Goal: Task Accomplishment & Management: Manage account settings

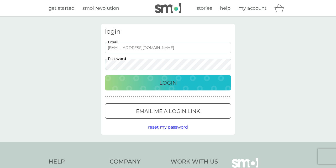
click at [179, 81] on div "Login" at bounding box center [168, 82] width 116 height 8
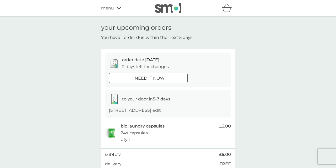
click at [118, 7] on icon at bounding box center [119, 8] width 5 height 3
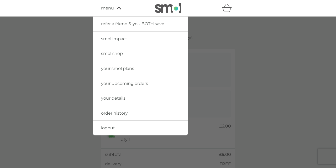
click at [281, 92] on div at bounding box center [168, 101] width 336 height 168
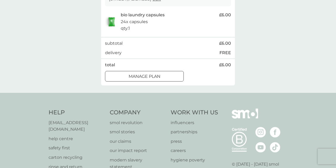
scroll to position [111, 0]
click at [145, 74] on div at bounding box center [144, 76] width 19 height 6
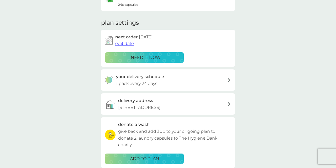
scroll to position [63, 0]
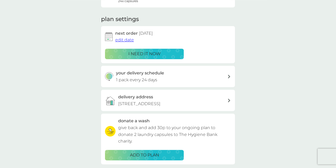
click at [211, 80] on div "your delivery schedule 1 pack every 24 days" at bounding box center [172, 76] width 112 height 13
select select "21"
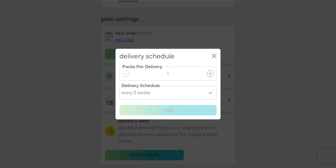
click at [119, 86] on select "every 1 week every 2 weeks every 3 weeks every 4 weeks every 5 weeks every 6 we…" at bounding box center [167, 93] width 97 height 14
drag, startPoint x: 210, startPoint y: 91, endPoint x: 241, endPoint y: 35, distance: 64.1
click at [241, 35] on div "delivery schedule close Packs Per Delivery 1 Delivery Schedule every 1 week eve…" at bounding box center [168, 84] width 336 height 168
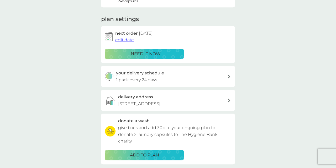
click at [216, 74] on div "your delivery schedule 1 pack every 24 days" at bounding box center [172, 76] width 112 height 13
select select "21"
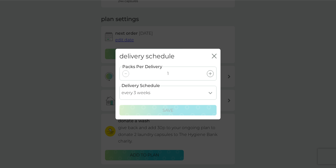
click at [212, 56] on div "delivery schedule close" at bounding box center [168, 56] width 105 height 15
click at [214, 55] on icon "close" at bounding box center [213, 56] width 2 height 4
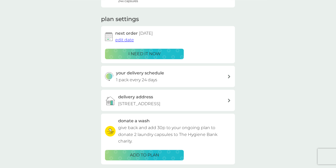
click at [124, 38] on span "edit date" at bounding box center [124, 39] width 19 height 5
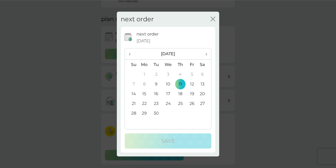
click at [181, 94] on td "18" at bounding box center [180, 94] width 12 height 10
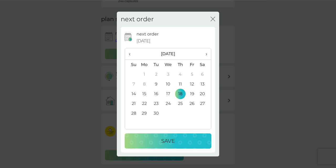
click at [174, 139] on p "Save" at bounding box center [168, 141] width 14 height 8
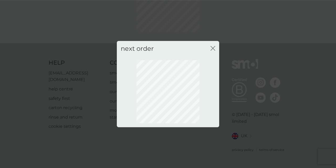
scroll to position [52, 0]
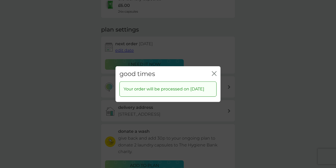
click at [214, 71] on icon "close" at bounding box center [215, 73] width 2 height 4
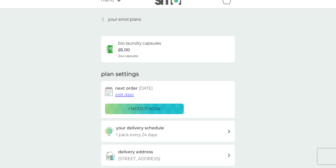
scroll to position [0, 0]
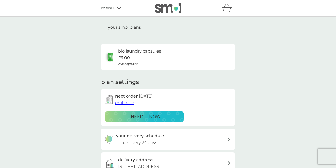
click at [119, 8] on icon at bounding box center [119, 8] width 5 height 3
